Goal: Information Seeking & Learning: Check status

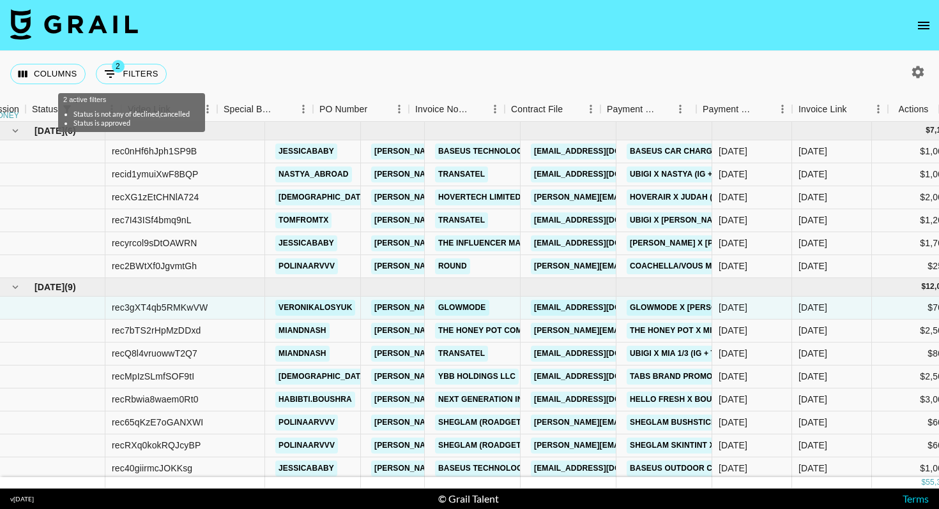
scroll to position [0, 1038]
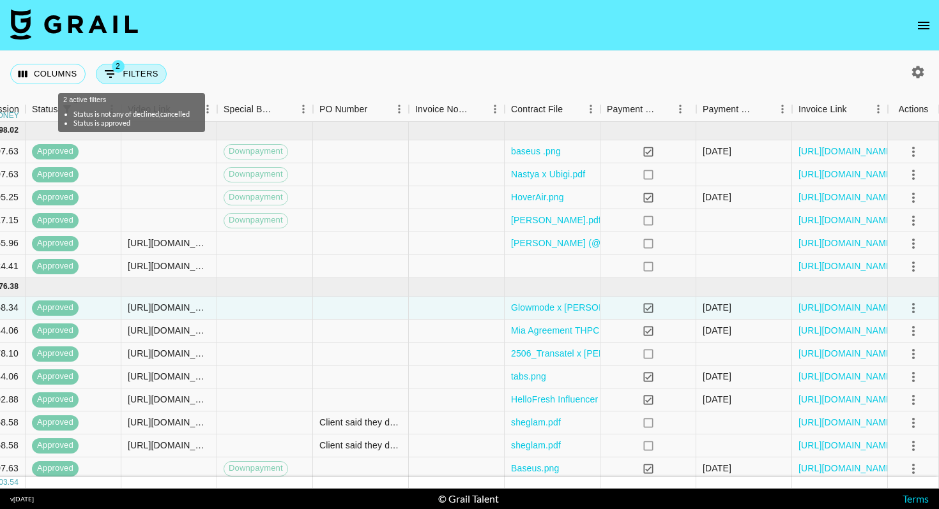
click at [130, 67] on button "2 Filters" at bounding box center [131, 74] width 71 height 20
select select "status"
select select "isNotAnyOf"
select select "status"
select select "approved"
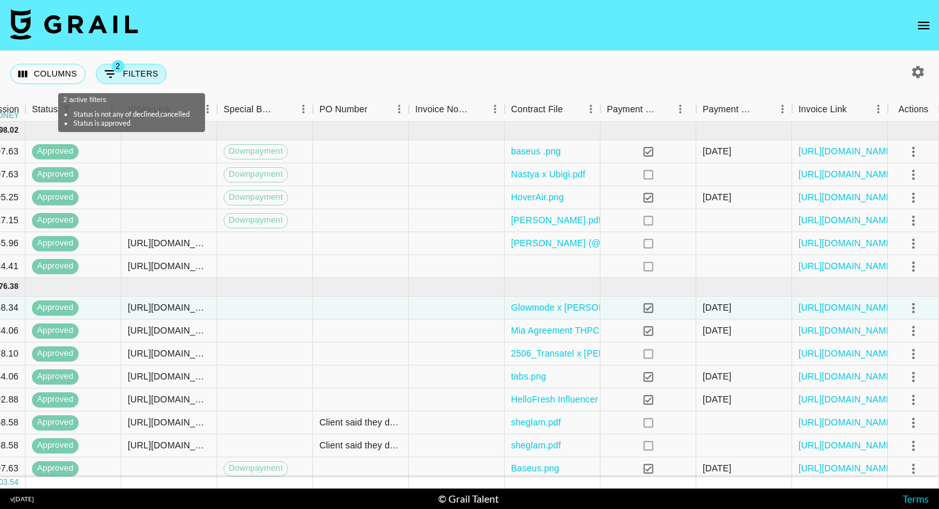
select select "bookerId"
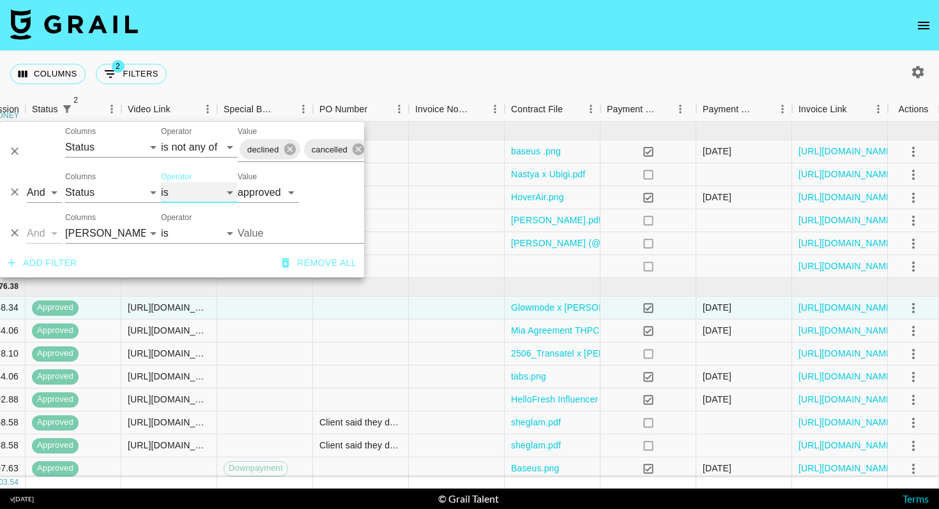
click at [186, 192] on select "is is not is any of is not any of" at bounding box center [199, 193] width 77 height 20
select select "not"
click at [161, 183] on select "is is not is any of is not any of" at bounding box center [199, 193] width 77 height 20
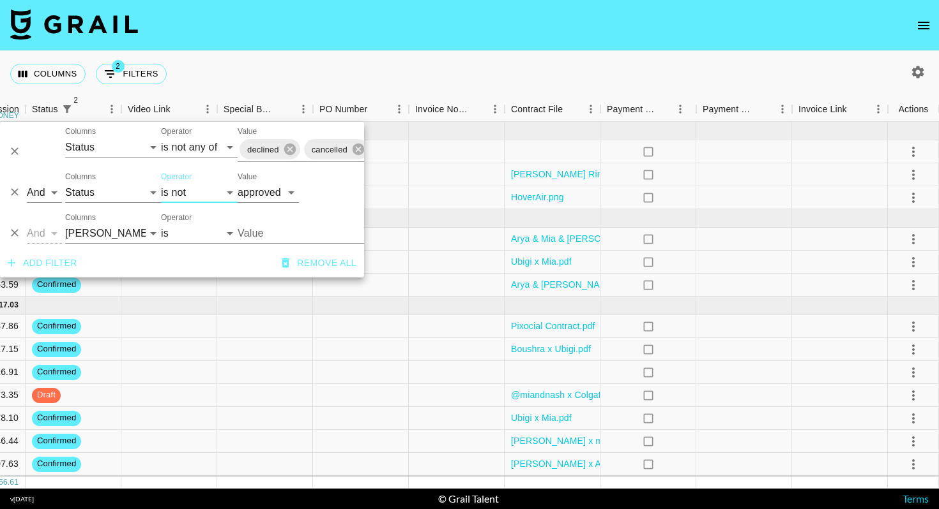
click at [342, 66] on div "Columns 2 Filters + Booking" at bounding box center [469, 74] width 939 height 46
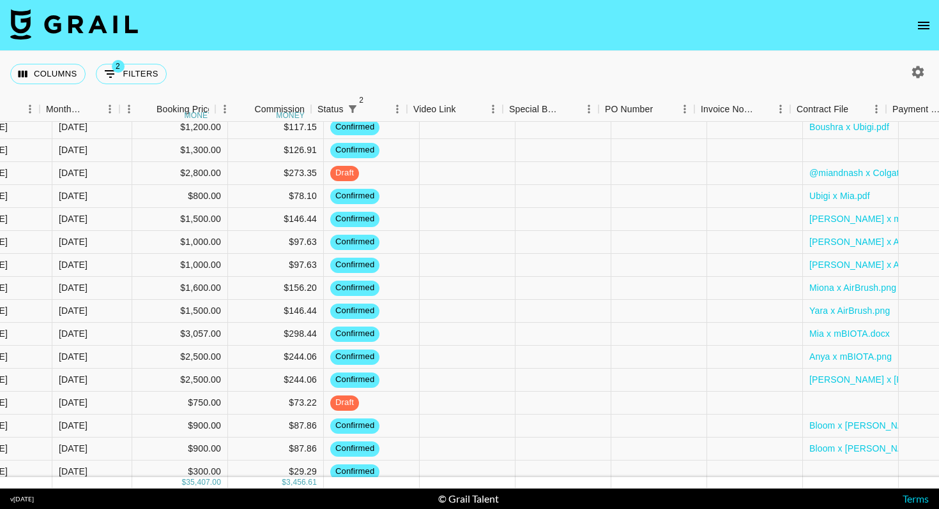
scroll to position [222, 752]
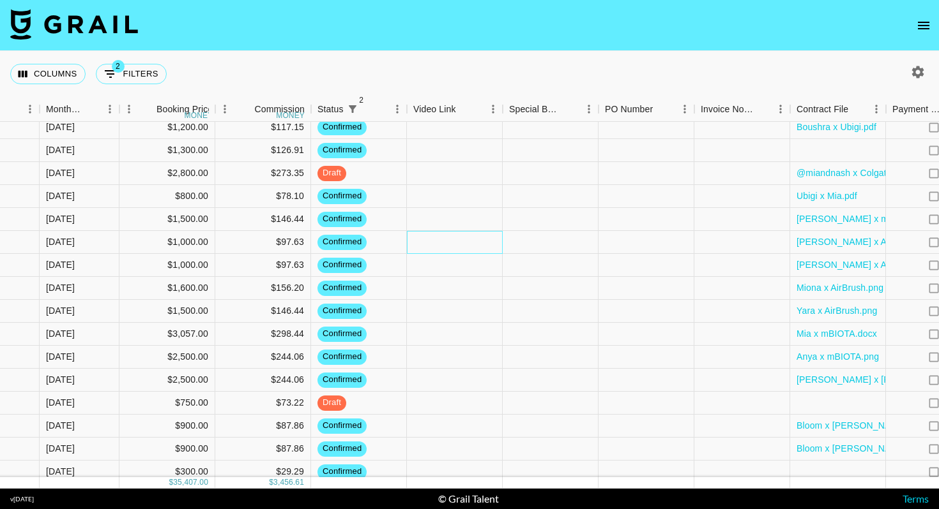
click at [442, 241] on div at bounding box center [455, 242] width 96 height 23
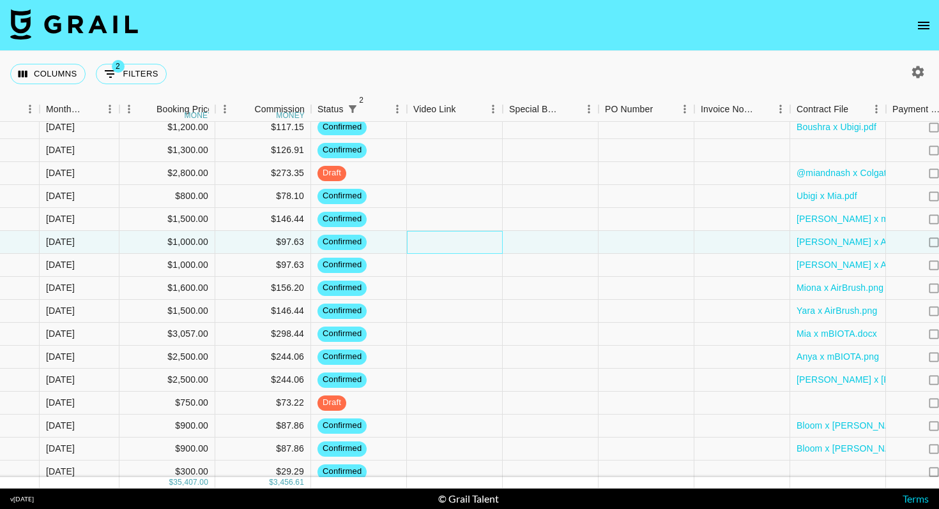
click at [442, 241] on div at bounding box center [455, 242] width 96 height 23
type input "[URL][DOMAIN_NAME]"
click at [534, 239] on div at bounding box center [550, 242] width 96 height 23
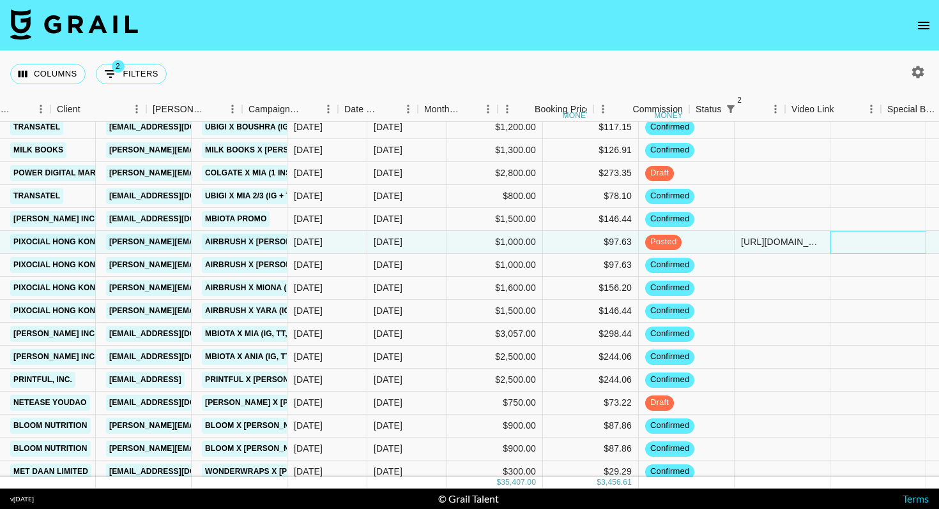
scroll to position [222, 366]
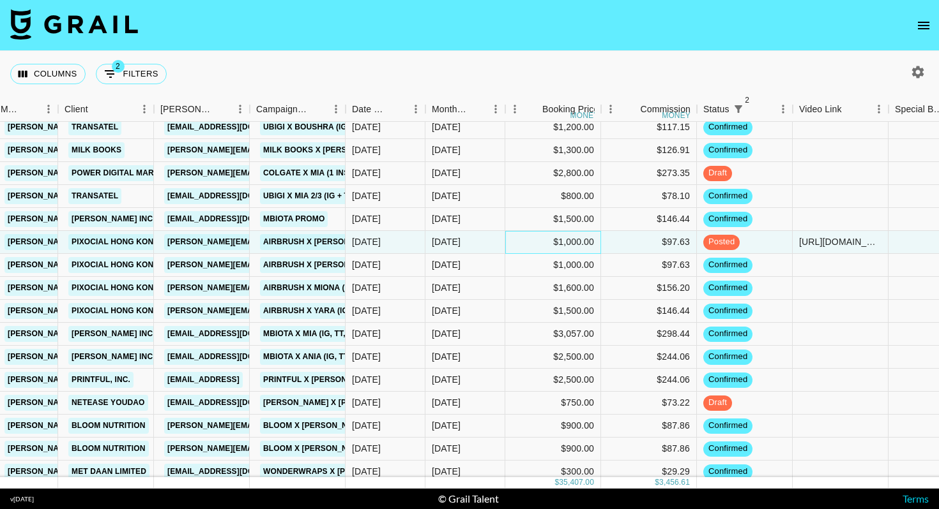
click at [507, 246] on div "$1,000.00" at bounding box center [553, 242] width 96 height 23
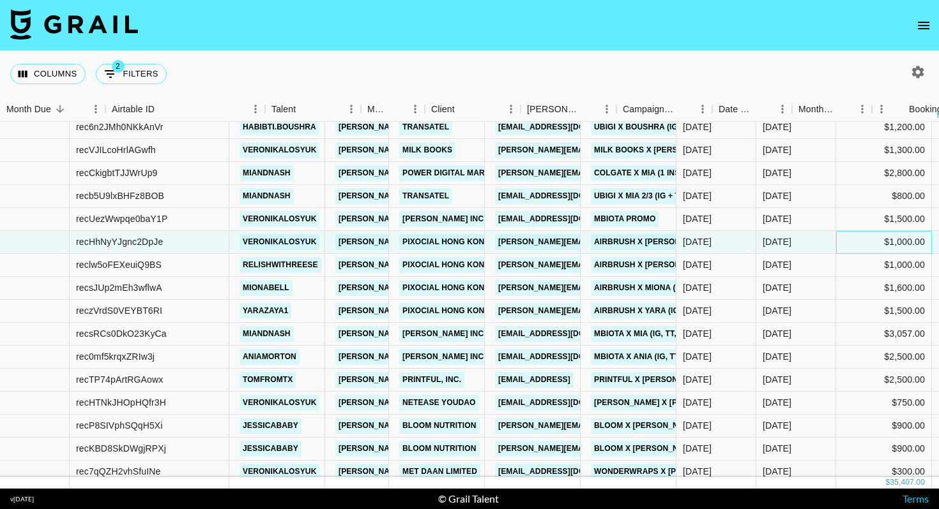
scroll to position [222, 0]
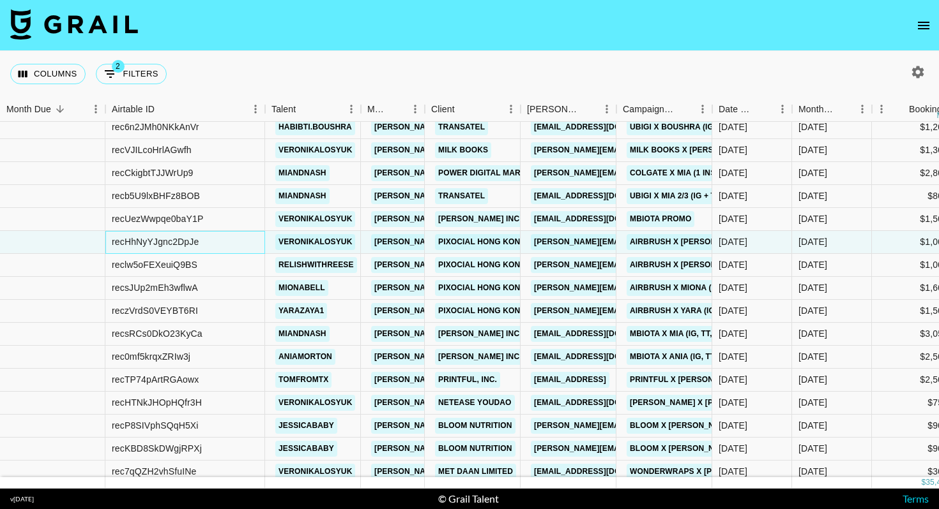
click at [229, 241] on div "recHhNyYJgnc2DpJe" at bounding box center [185, 242] width 160 height 23
click at [215, 255] on div "reclw5oFEXeuiQ9BS" at bounding box center [185, 265] width 160 height 23
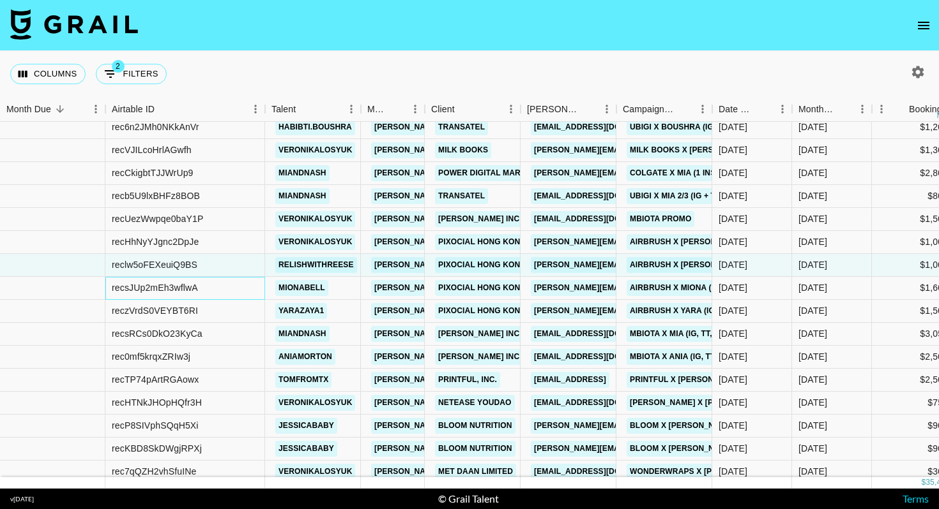
click at [218, 288] on div "recsJUp2mEh3wflwA" at bounding box center [185, 288] width 160 height 23
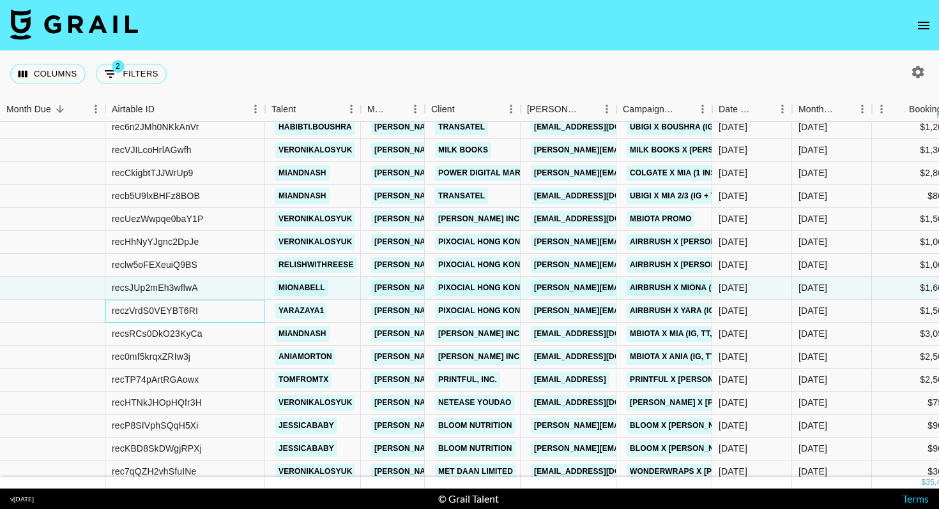
click at [224, 308] on div "reczVrdS0VEYBT6RI" at bounding box center [185, 311] width 160 height 23
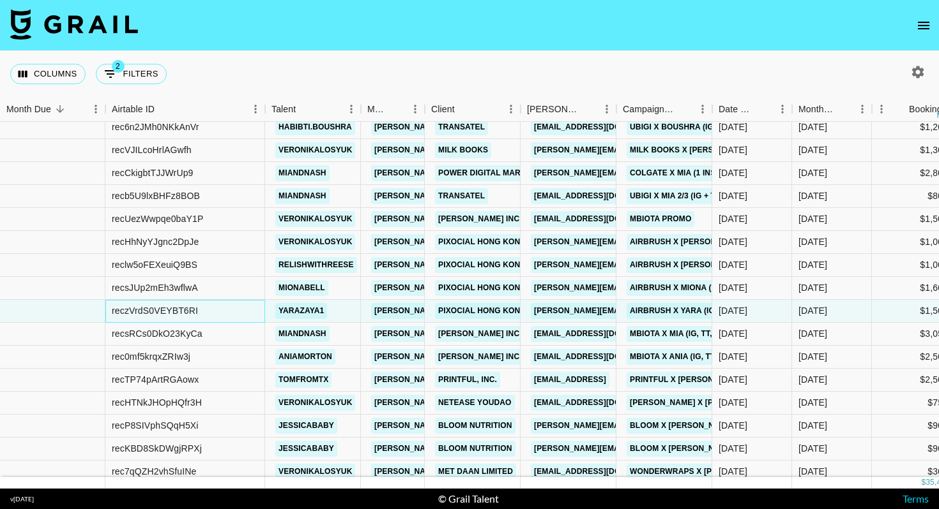
scroll to position [235, 0]
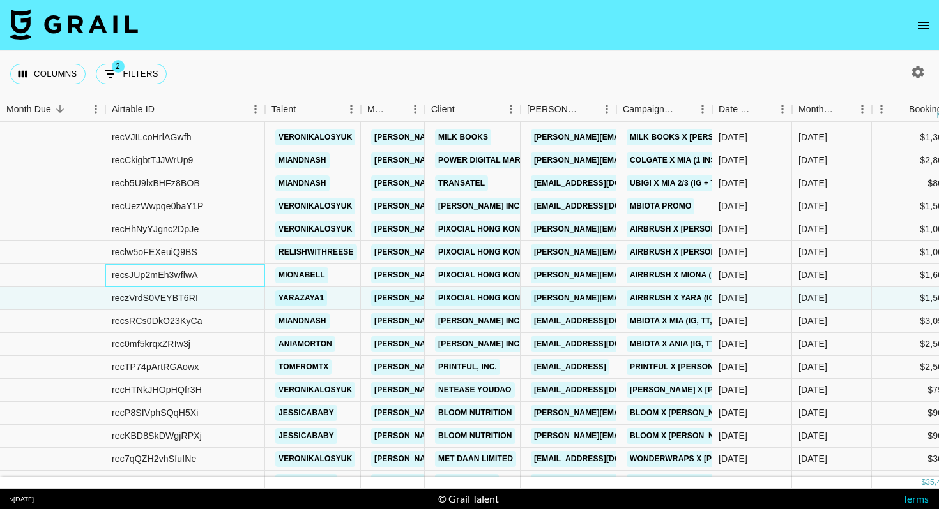
click at [225, 280] on div "recsJUp2mEh3wflwA" at bounding box center [185, 275] width 160 height 23
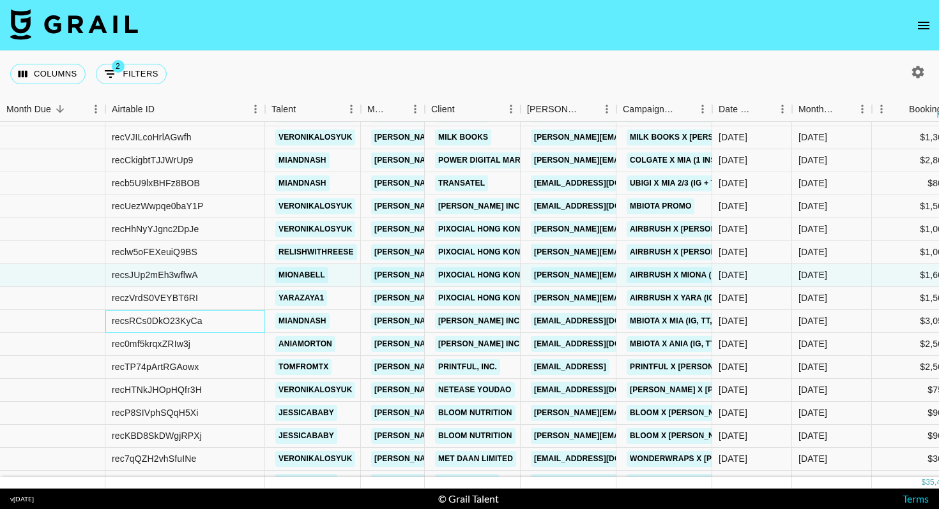
click at [227, 320] on div "recsRCs0DkO23KyCa" at bounding box center [185, 321] width 160 height 23
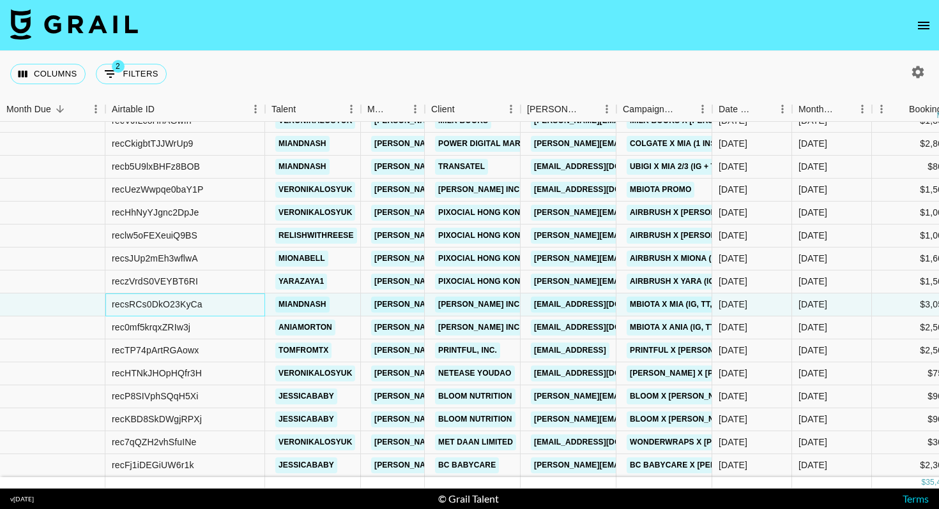
scroll to position [154, 0]
